Goal: Use online tool/utility: Utilize a website feature to perform a specific function

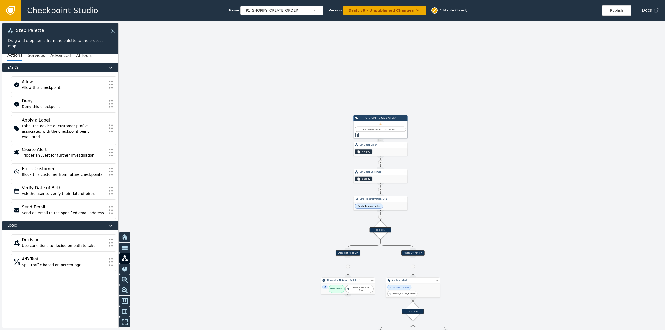
drag, startPoint x: 496, startPoint y: 257, endPoint x: 447, endPoint y: 195, distance: 78.9
click at [449, 194] on div at bounding box center [332, 175] width 665 height 309
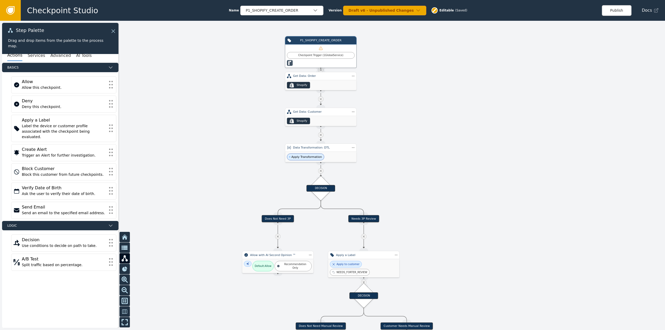
drag, startPoint x: 405, startPoint y: 163, endPoint x: 422, endPoint y: 195, distance: 36.6
click at [422, 195] on div at bounding box center [332, 175] width 665 height 309
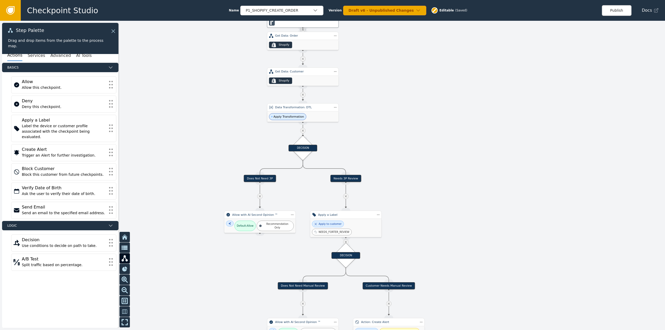
drag, startPoint x: 450, startPoint y: 211, endPoint x: 290, endPoint y: 64, distance: 217.4
click at [432, 171] on div at bounding box center [332, 175] width 665 height 309
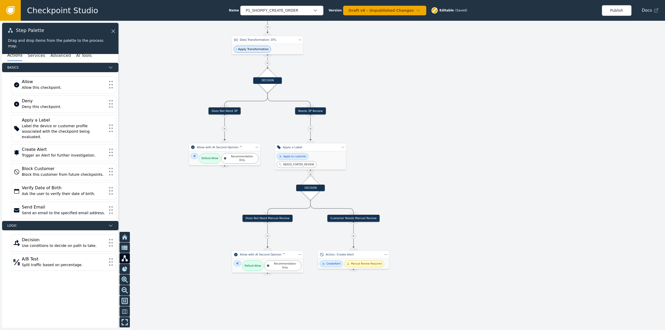
drag, startPoint x: 448, startPoint y: 201, endPoint x: 444, endPoint y: 189, distance: 12.2
click at [446, 190] on div at bounding box center [332, 175] width 665 height 309
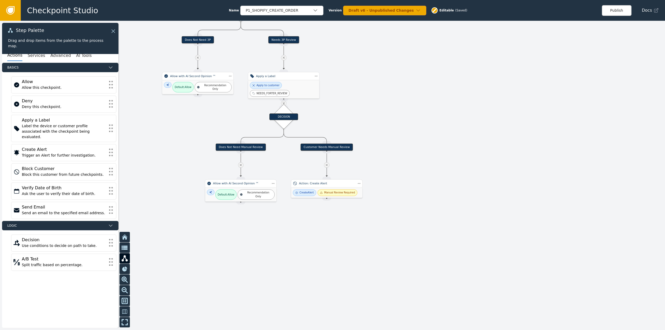
drag, startPoint x: 453, startPoint y: 272, endPoint x: 428, endPoint y: 209, distance: 67.8
click at [428, 209] on div at bounding box center [332, 175] width 665 height 309
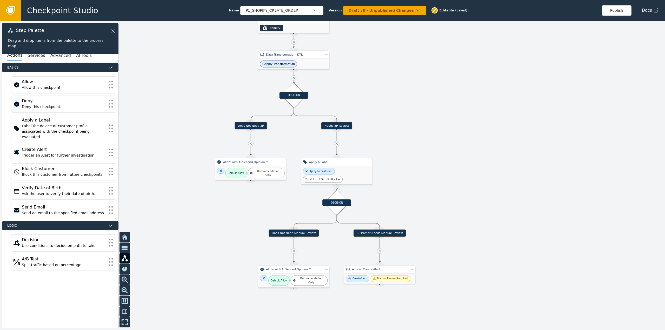
drag, startPoint x: 206, startPoint y: 120, endPoint x: 256, endPoint y: 206, distance: 99.3
click at [256, 206] on div at bounding box center [332, 175] width 665 height 309
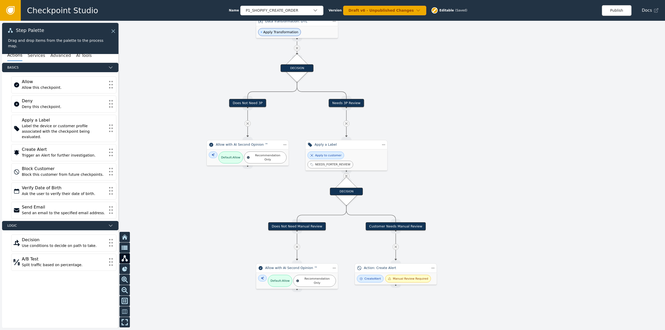
drag, startPoint x: 445, startPoint y: 194, endPoint x: 524, endPoint y: 174, distance: 81.7
click at [524, 174] on div at bounding box center [332, 175] width 665 height 309
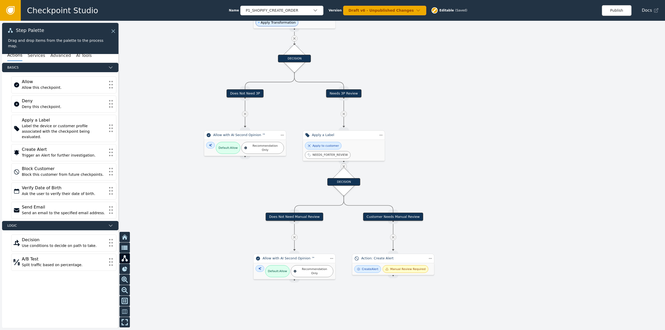
drag, startPoint x: 568, startPoint y: 153, endPoint x: 465, endPoint y: 162, distance: 103.5
click at [465, 162] on div at bounding box center [332, 175] width 665 height 309
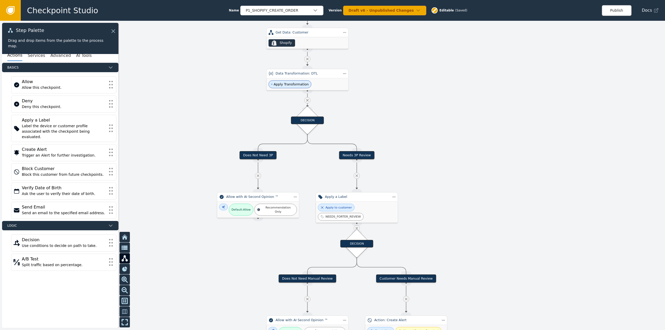
drag, startPoint x: 269, startPoint y: 179, endPoint x: 285, endPoint y: 249, distance: 71.5
click at [285, 249] on div at bounding box center [332, 175] width 665 height 309
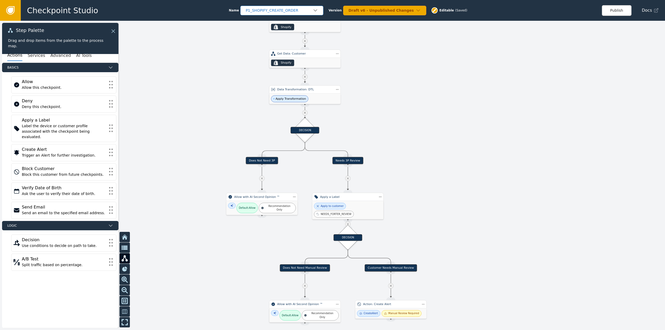
click at [286, 9] on div "P1_SHOPIFY_CREATE_ORDER" at bounding box center [279, 10] width 67 height 5
click at [273, 52] on div "ON_LOOP_RETURN" at bounding box center [281, 51] width 73 height 5
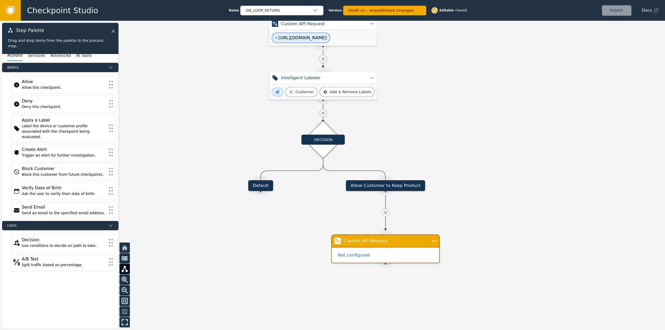
drag, startPoint x: 455, startPoint y: 204, endPoint x: 471, endPoint y: 190, distance: 21.0
click at [471, 190] on div at bounding box center [332, 175] width 665 height 309
click at [263, 10] on div "ON_LOOP_RETURN" at bounding box center [279, 10] width 67 height 5
click at [265, 29] on div "P1_SHOPIFY_CREATE_ORDER" at bounding box center [281, 32] width 83 height 10
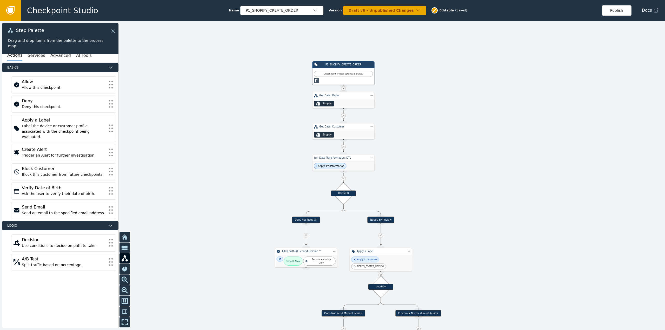
drag, startPoint x: 503, startPoint y: 207, endPoint x: 484, endPoint y: 155, distance: 55.0
click at [484, 155] on div at bounding box center [332, 175] width 665 height 309
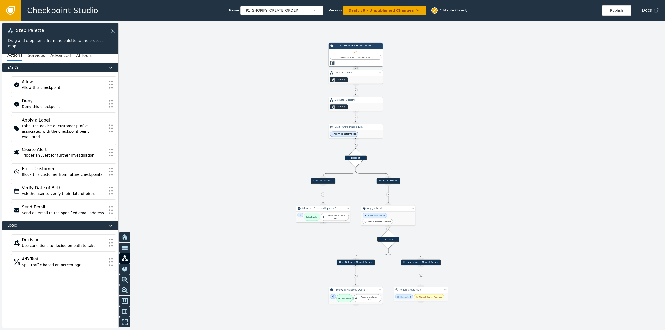
drag, startPoint x: 471, startPoint y: 245, endPoint x: 450, endPoint y: 198, distance: 51.7
click at [461, 197] on div at bounding box center [332, 175] width 665 height 309
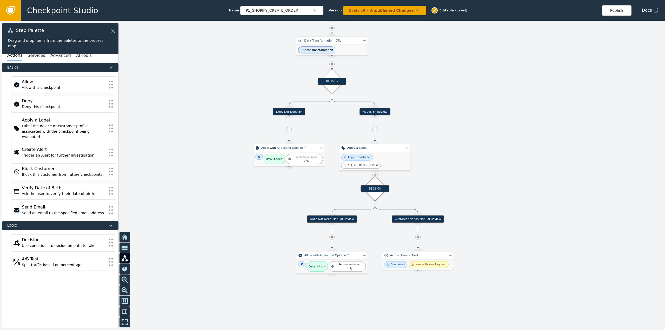
drag, startPoint x: 293, startPoint y: 239, endPoint x: 279, endPoint y: 204, distance: 37.5
click at [279, 204] on div at bounding box center [332, 175] width 665 height 309
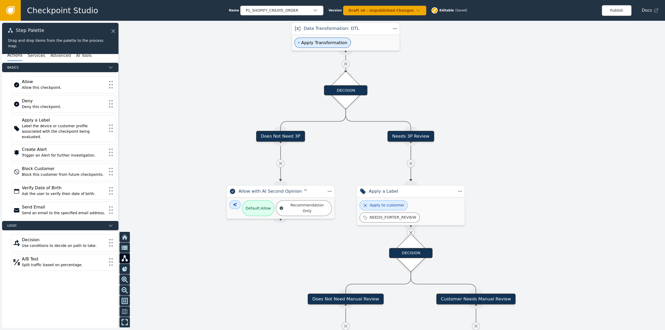
drag, startPoint x: 405, startPoint y: 83, endPoint x: 497, endPoint y: 152, distance: 115.2
click at [497, 152] on div at bounding box center [332, 175] width 665 height 309
click at [395, 210] on div "Apply to customer" at bounding box center [383, 205] width 48 height 10
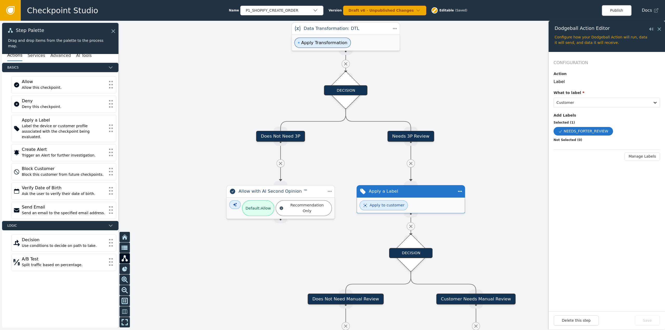
click at [492, 242] on div at bounding box center [332, 175] width 665 height 309
click at [332, 228] on div at bounding box center [332, 175] width 665 height 309
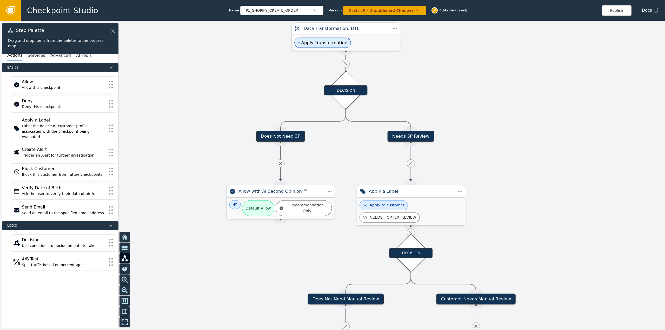
click at [291, 206] on div "Recommendation Only" at bounding box center [307, 208] width 43 height 11
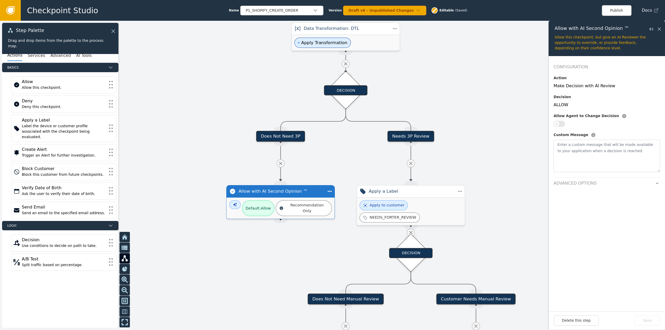
click at [287, 243] on div at bounding box center [332, 175] width 665 height 309
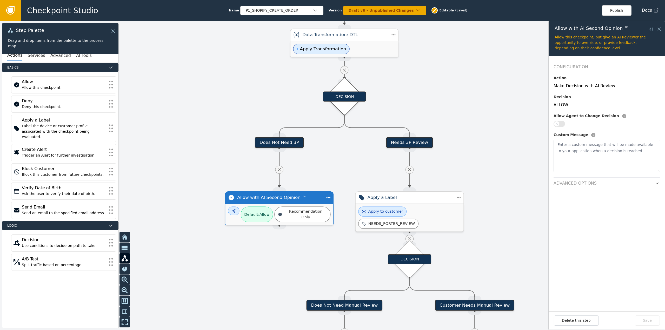
drag, startPoint x: 443, startPoint y: 76, endPoint x: 430, endPoint y: 92, distance: 20.7
click at [437, 89] on div at bounding box center [332, 175] width 665 height 309
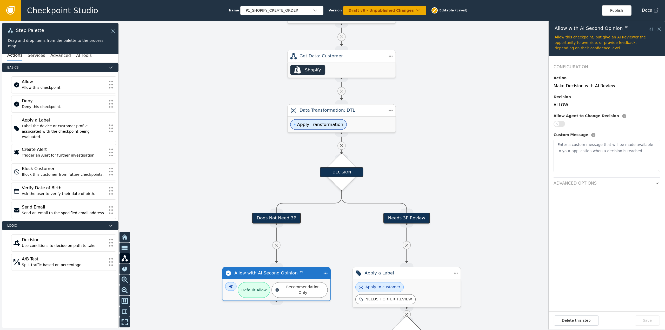
drag, startPoint x: 440, startPoint y: 90, endPoint x: 430, endPoint y: 173, distance: 84.0
click at [442, 174] on div at bounding box center [332, 175] width 665 height 309
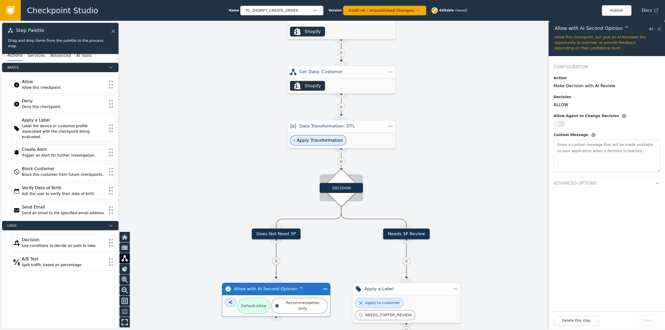
click at [352, 190] on div "DECISION" at bounding box center [340, 188] width 43 height 10
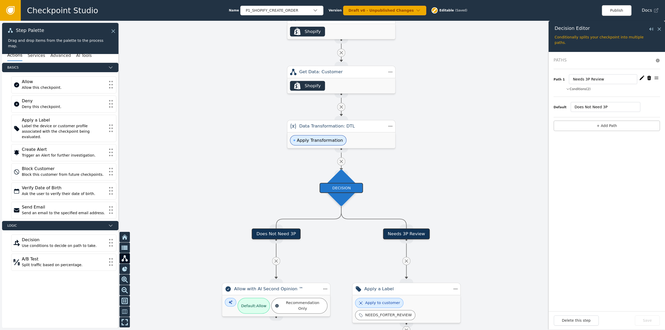
click at [581, 91] on button "Conditions (2)" at bounding box center [578, 89] width 25 height 5
click at [443, 174] on div at bounding box center [332, 175] width 665 height 309
